Goal: Check status: Check status

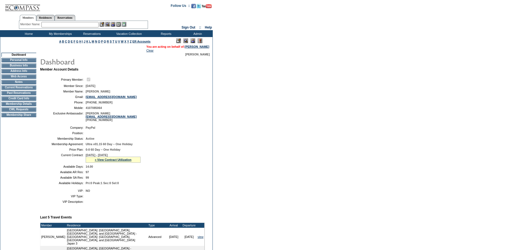
click at [55, 24] on input "text" at bounding box center [69, 24] width 57 height 5
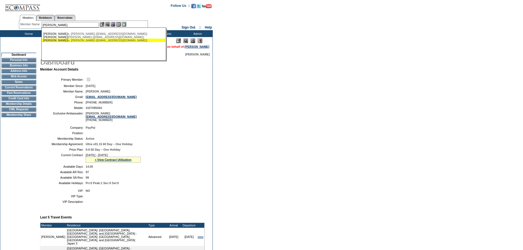
click at [86, 41] on div "Lavell e, Mark (mklave@gmail.com)" at bounding box center [103, 40] width 121 height 3
type input "Lavelle, Mark (mklave@gmail.com)"
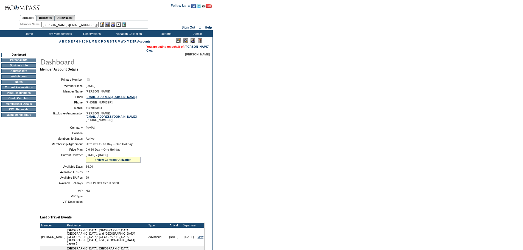
click at [113, 24] on img at bounding box center [113, 24] width 5 height 5
click at [109, 24] on img at bounding box center [107, 24] width 5 height 5
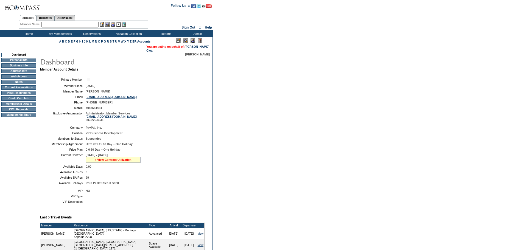
click at [125, 161] on link "» View Contract Utilization" at bounding box center [113, 159] width 37 height 3
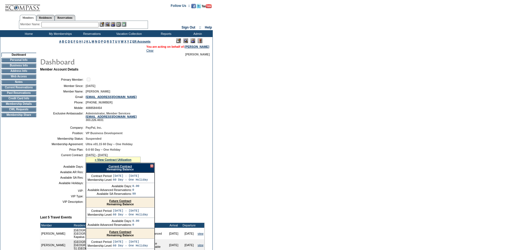
click at [126, 168] on link "Current Contract" at bounding box center [119, 166] width 23 height 3
click at [365, 46] on form "Follow Us ::" at bounding box center [261, 175] width 523 height 350
